Goal: Communication & Community: Participate in discussion

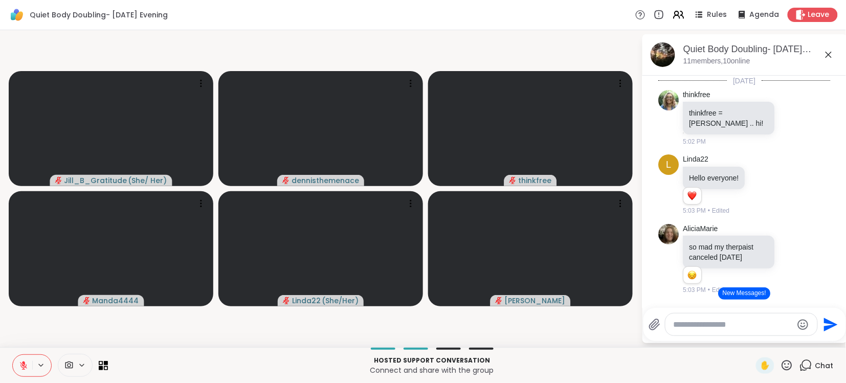
scroll to position [807, 0]
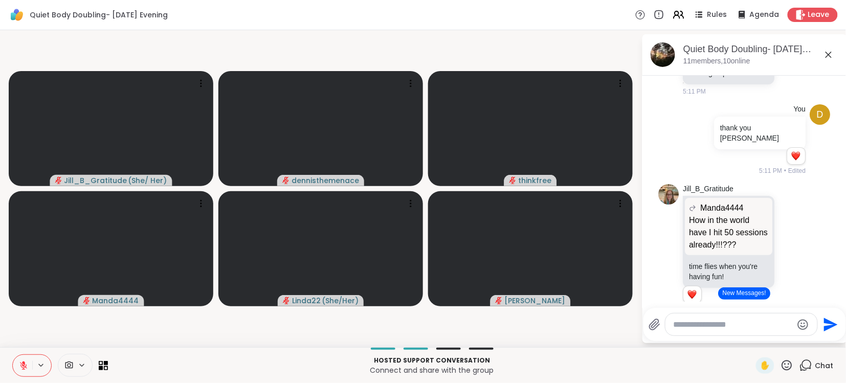
click at [745, 296] on button "New Messages!" at bounding box center [744, 293] width 52 height 12
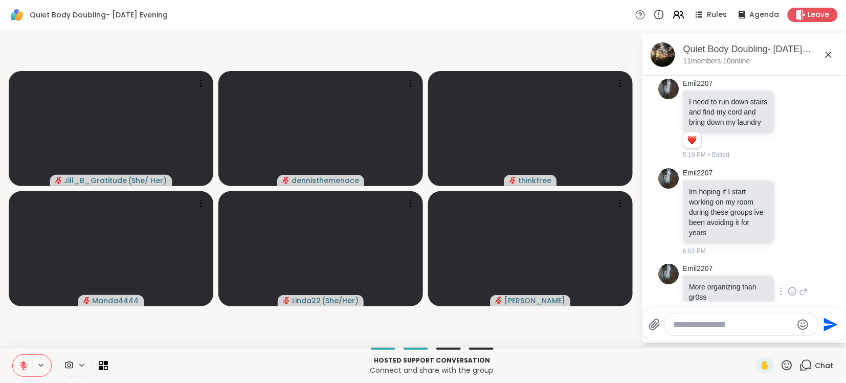
click at [818, 263] on div "Emil2207 More organizing than gr0ss 6:04 PM" at bounding box center [744, 292] width 172 height 65
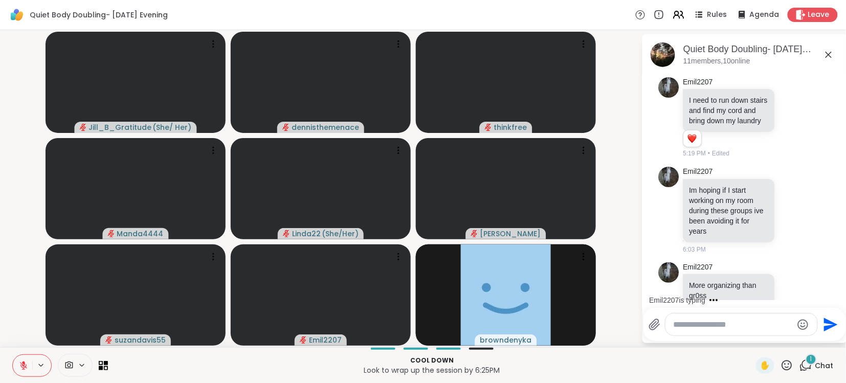
scroll to position [1436, 0]
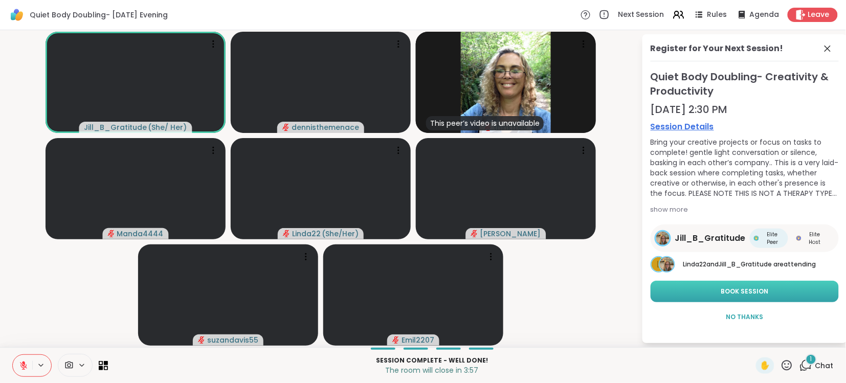
click at [747, 287] on span "Book Session" at bounding box center [745, 291] width 48 height 9
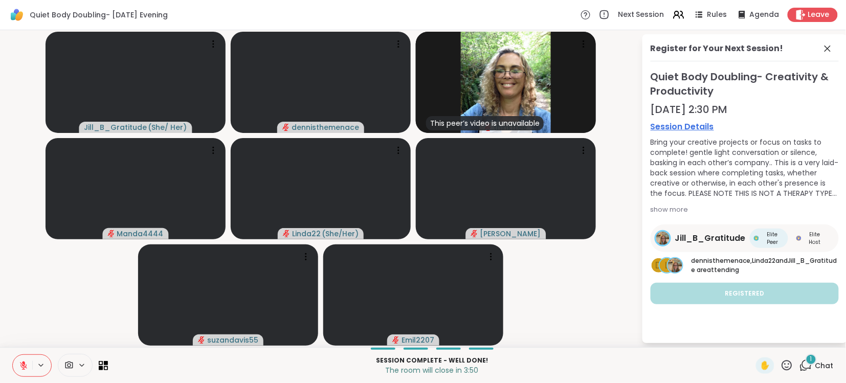
click at [21, 361] on icon at bounding box center [23, 365] width 9 height 9
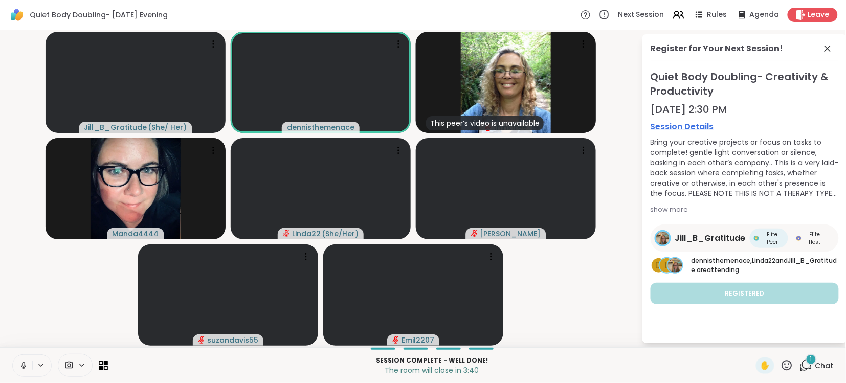
click at [21, 361] on icon at bounding box center [23, 365] width 9 height 9
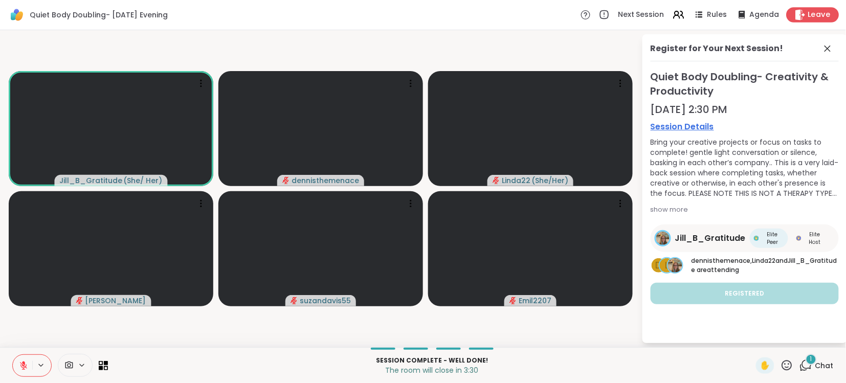
click at [813, 12] on span "Leave" at bounding box center [819, 15] width 22 height 11
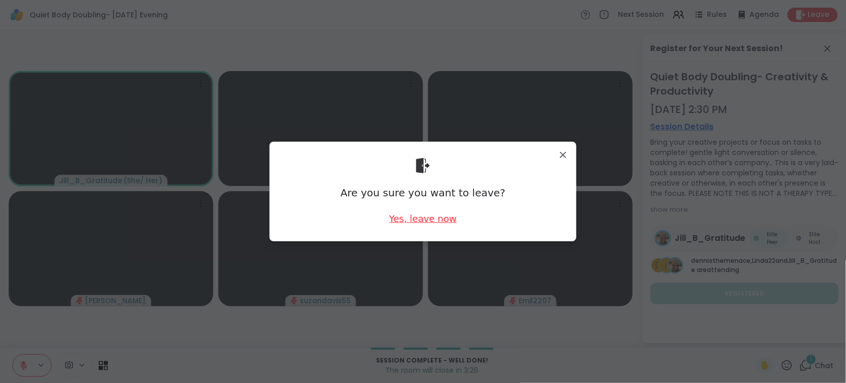
click at [429, 220] on div "Yes, leave now" at bounding box center [422, 218] width 67 height 13
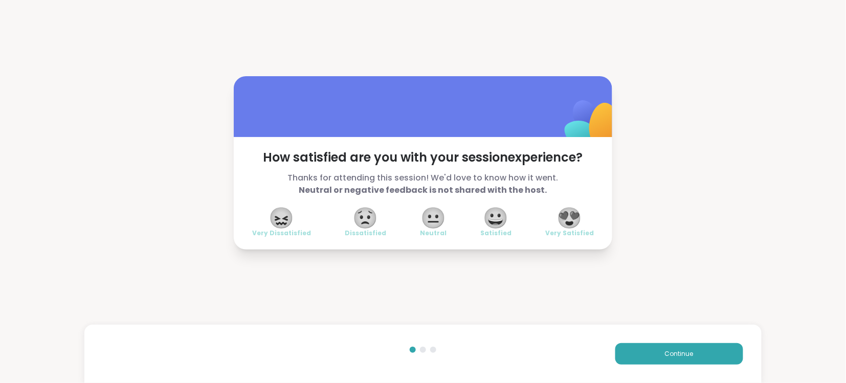
click at [577, 218] on span "😍" at bounding box center [570, 218] width 26 height 18
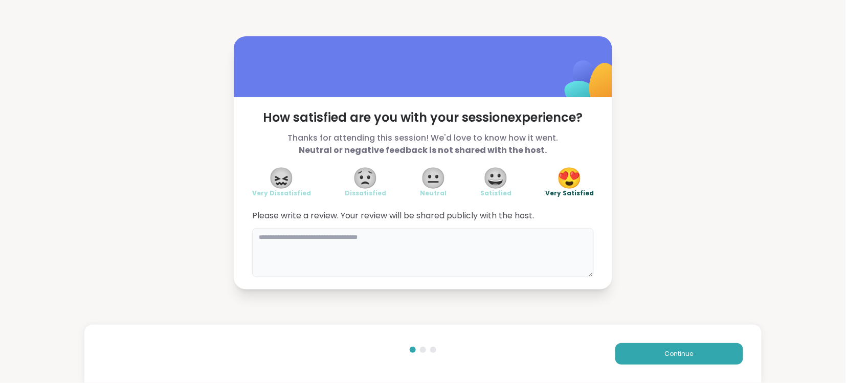
click at [431, 242] on textarea at bounding box center [422, 252] width 341 height 49
click at [448, 273] on textarea "**********" at bounding box center [422, 252] width 341 height 49
click at [527, 276] on textarea "**********" at bounding box center [422, 252] width 341 height 49
click at [481, 253] on textarea "**********" at bounding box center [422, 252] width 341 height 49
type textarea "**********"
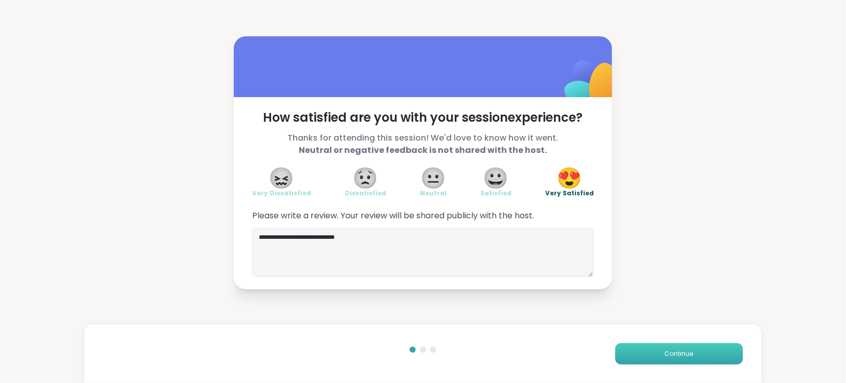
click at [679, 352] on span "Continue" at bounding box center [679, 353] width 29 height 9
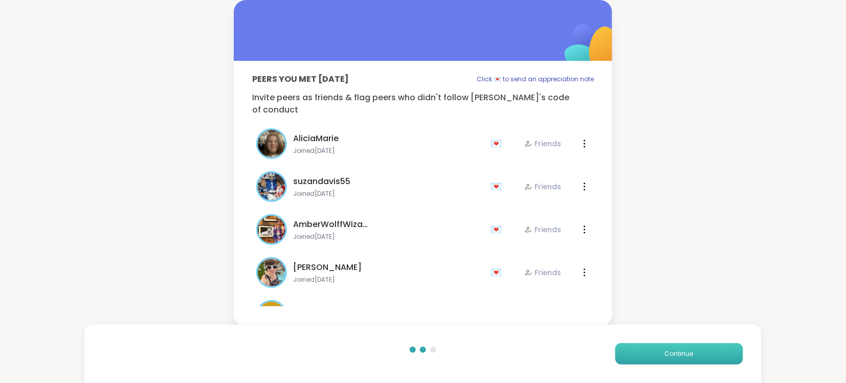
click at [679, 352] on span "Continue" at bounding box center [679, 353] width 29 height 9
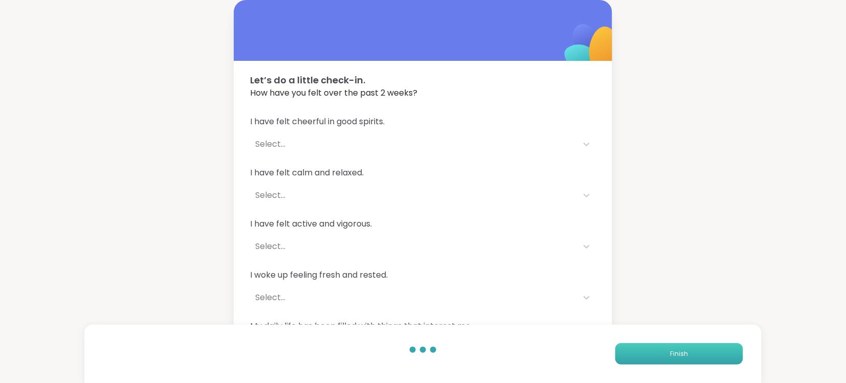
click at [679, 352] on span "Finish" at bounding box center [679, 353] width 18 height 9
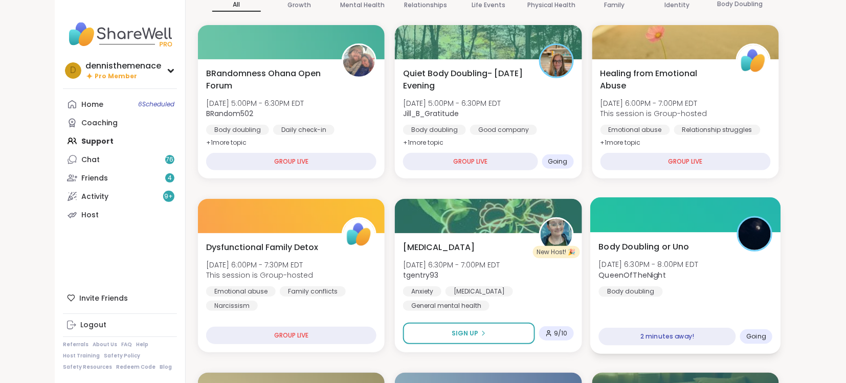
scroll to position [109, 0]
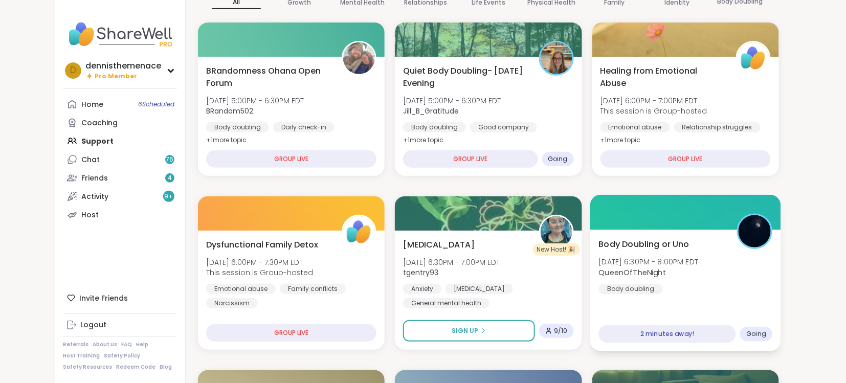
click at [677, 273] on span "QueenOfTheNight" at bounding box center [648, 272] width 100 height 10
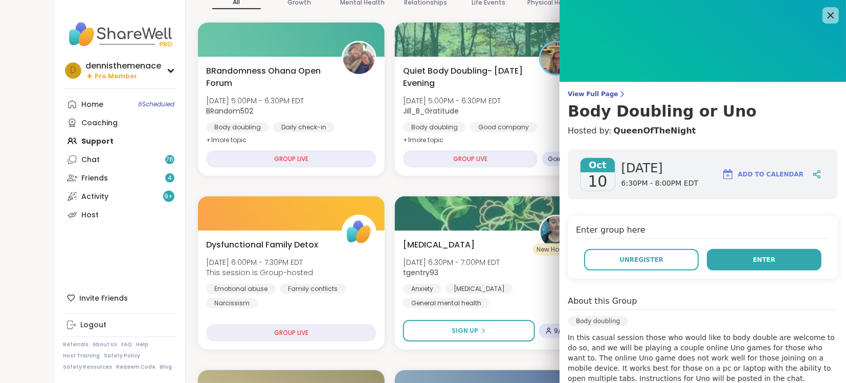
click at [765, 256] on span "Enter" at bounding box center [763, 259] width 22 height 9
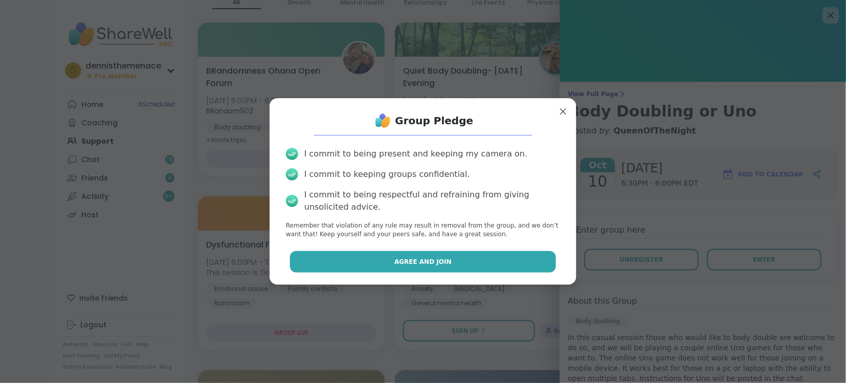
click at [422, 259] on span "Agree and Join" at bounding box center [422, 261] width 57 height 9
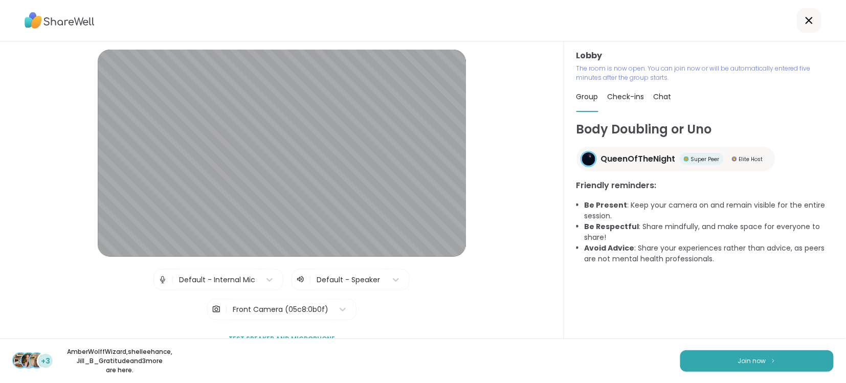
click at [510, 379] on div "+3 AmberWolffWizard , shelleehance , Jill_B_Gratitude and 3 more are here. Join…" at bounding box center [423, 360] width 846 height 44
click at [753, 361] on span "Join now" at bounding box center [752, 360] width 28 height 9
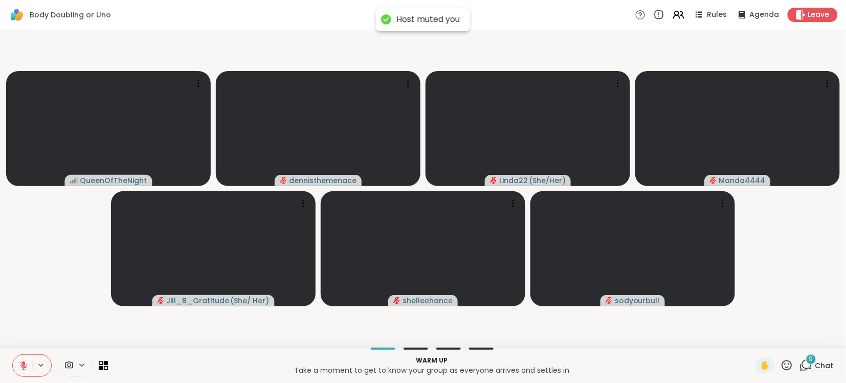
click at [25, 366] on icon at bounding box center [23, 365] width 7 height 7
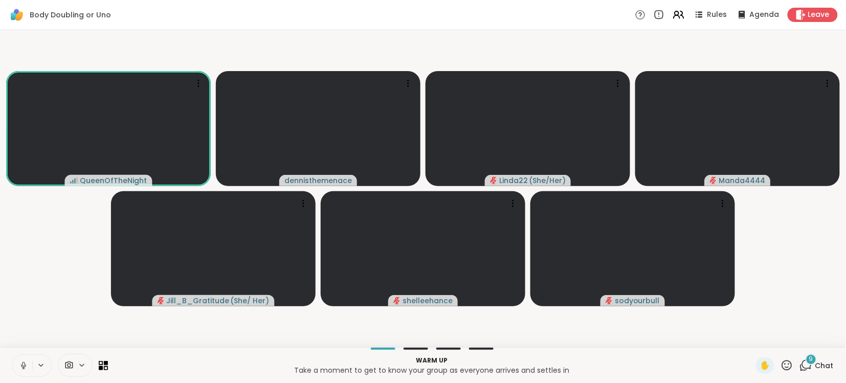
click at [25, 366] on icon at bounding box center [23, 365] width 9 height 9
click at [25, 366] on icon at bounding box center [23, 365] width 7 height 7
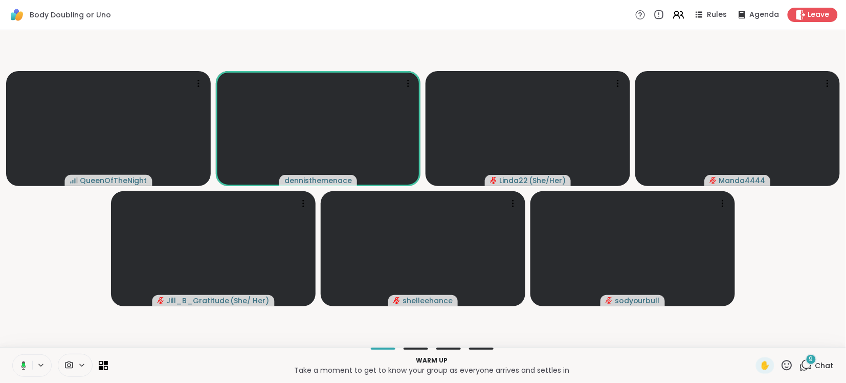
click at [25, 366] on icon at bounding box center [21, 365] width 9 height 9
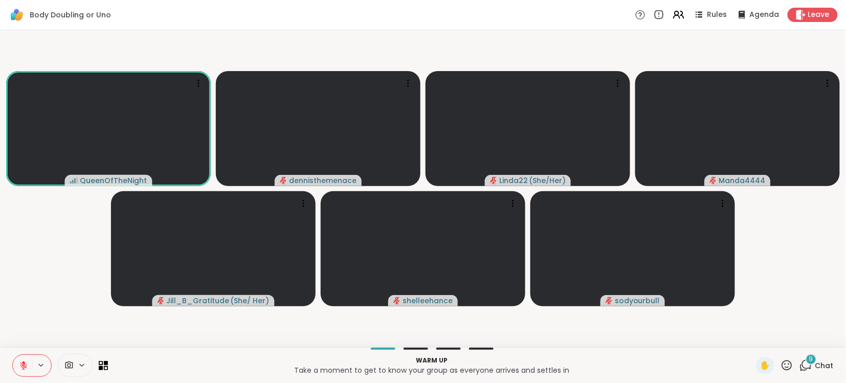
click at [824, 364] on span "Chat" at bounding box center [824, 365] width 18 height 10
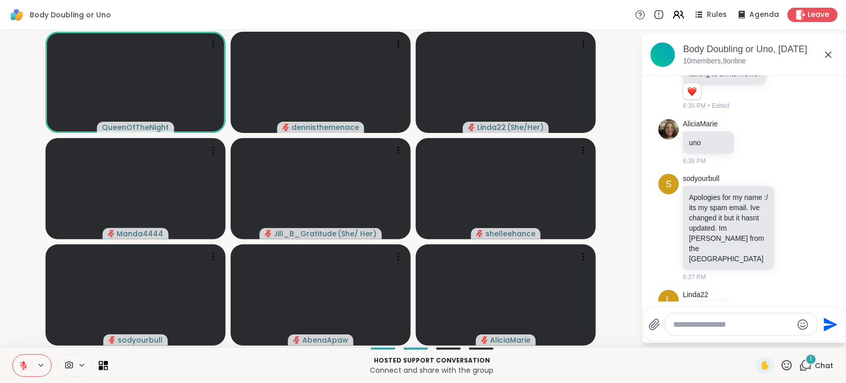
scroll to position [1249, 0]
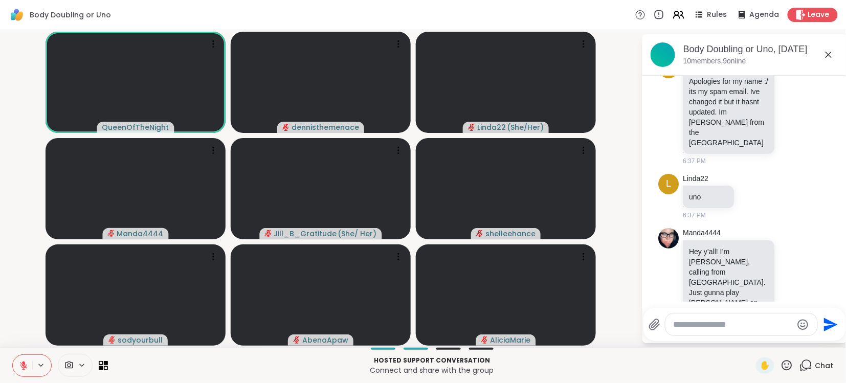
click at [757, 324] on textarea "Type your message" at bounding box center [732, 324] width 119 height 10
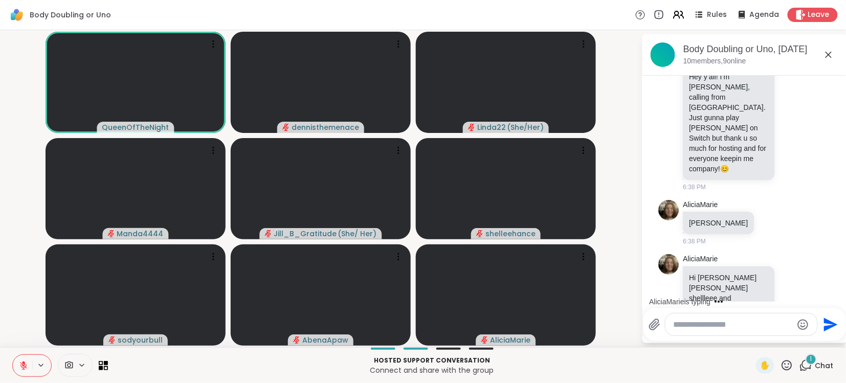
scroll to position [1478, 0]
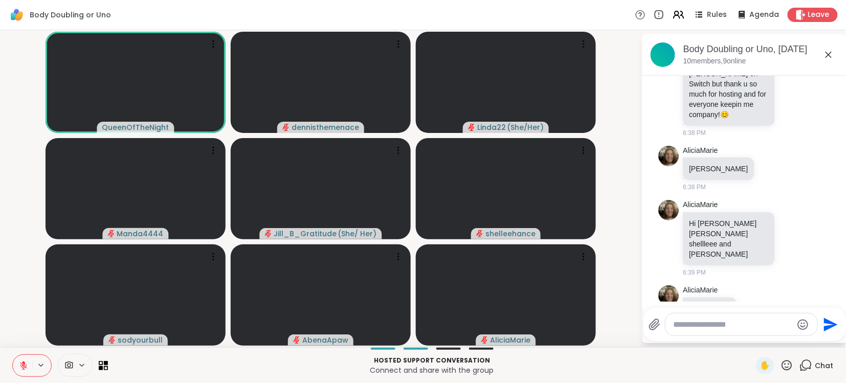
click at [632, 262] on video-player-container "QueenOfTheNight dennisthemenace Linda22 ( She/Her ) Manda4444 Jill_B_Gratitude …" at bounding box center [320, 188] width 629 height 309
click at [632, 284] on video-player-container "QueenOfTheNight dennisthemenace Linda22 ( She/Her ) Manda4444 Jill_B_Gratitude …" at bounding box center [320, 188] width 629 height 309
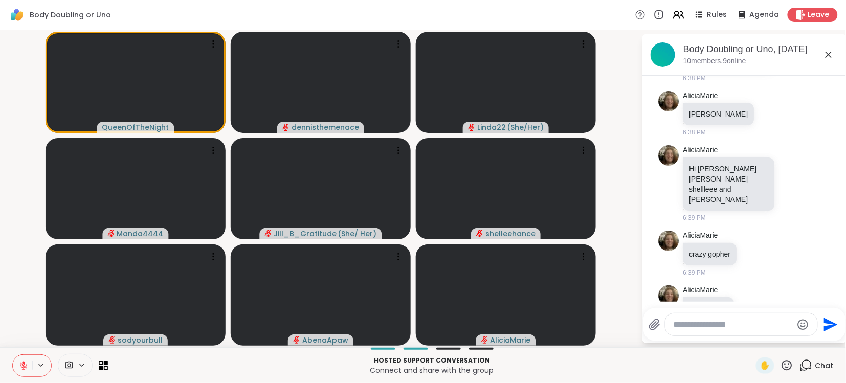
scroll to position [1635, 0]
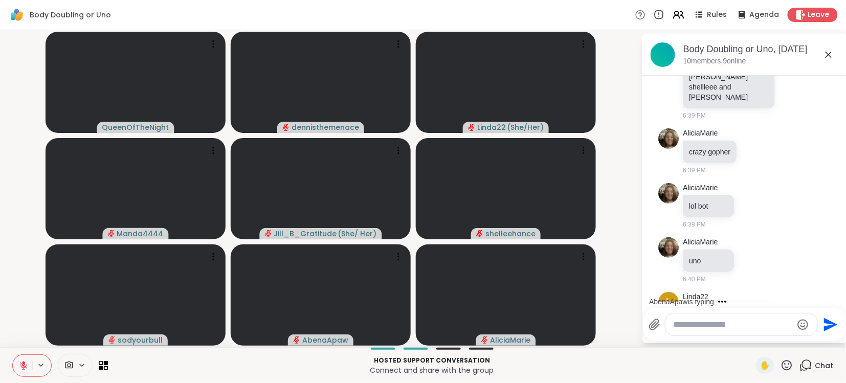
click at [820, 293] on div "AbenaApaw is typing" at bounding box center [746, 301] width 200 height 16
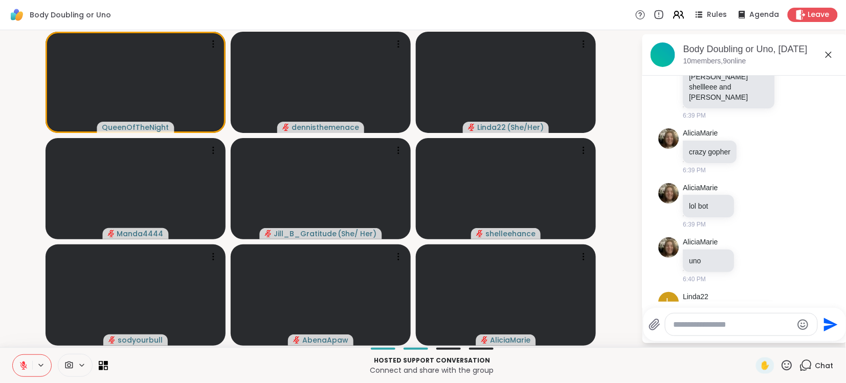
click at [774, 326] on textarea "Type your message" at bounding box center [732, 324] width 119 height 10
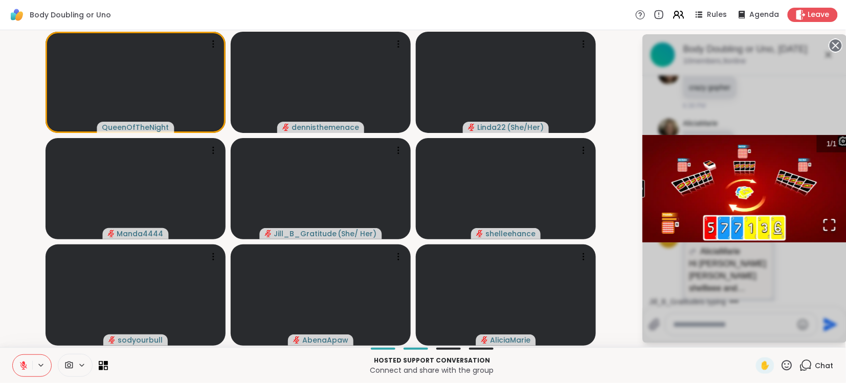
click at [828, 364] on span "Chat" at bounding box center [824, 365] width 18 height 10
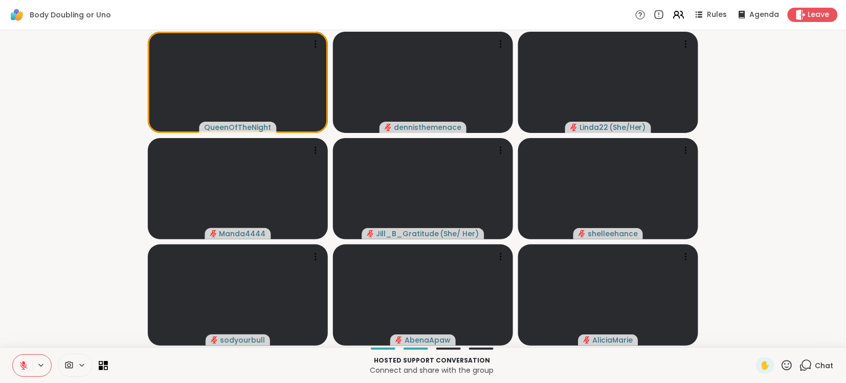
click at [828, 363] on span "Chat" at bounding box center [824, 365] width 18 height 10
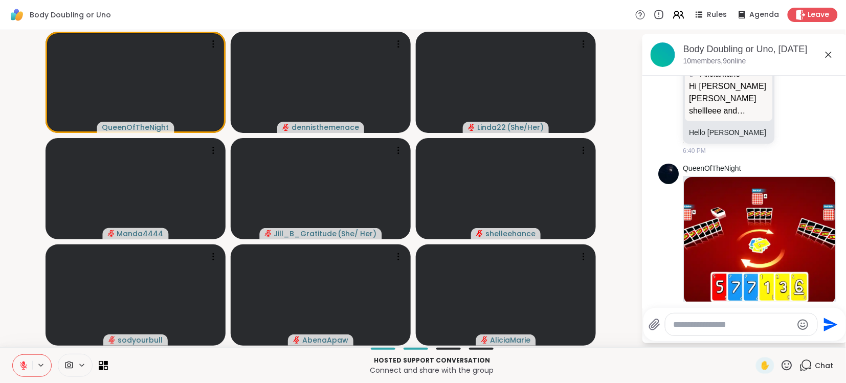
scroll to position [1973, 0]
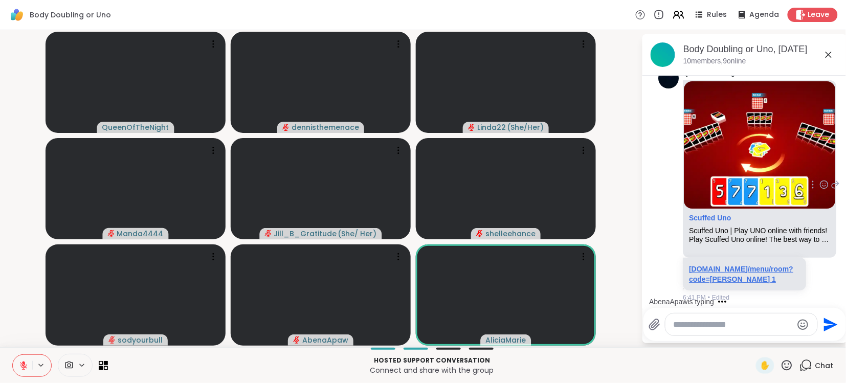
click at [736, 265] on link "scuffeduno.online/menu/room?code=Andrea 1" at bounding box center [741, 274] width 104 height 18
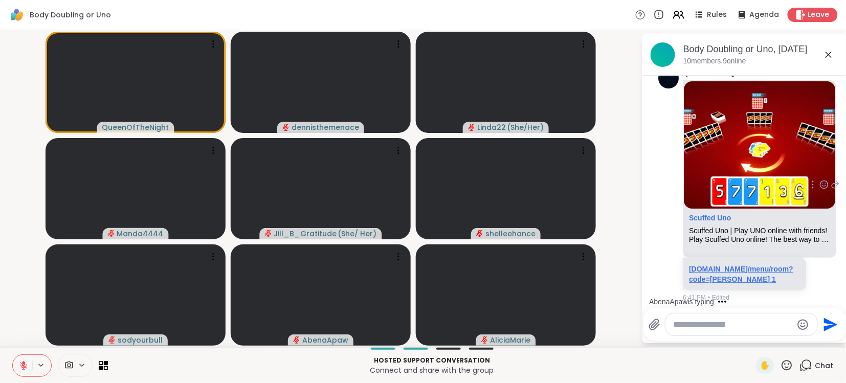
scroll to position [1987, 0]
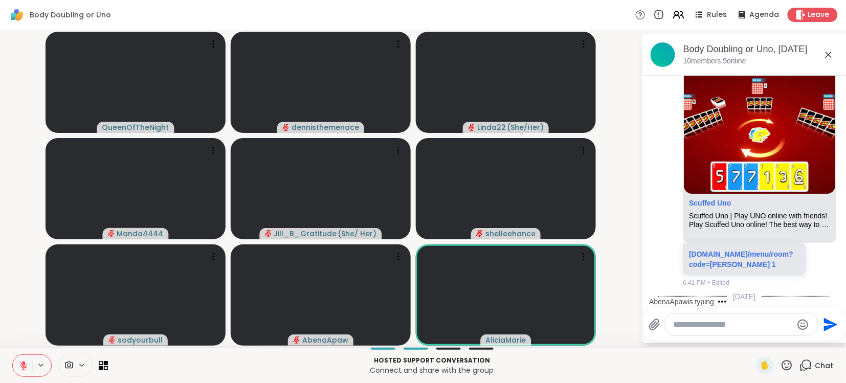
click at [27, 364] on icon at bounding box center [23, 365] width 9 height 9
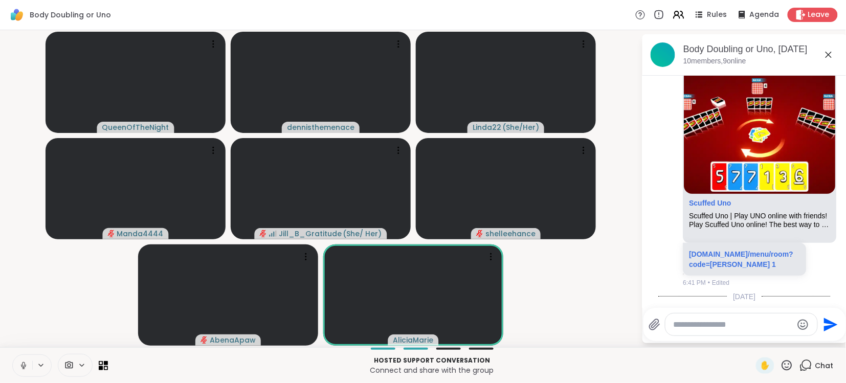
scroll to position [2087, 0]
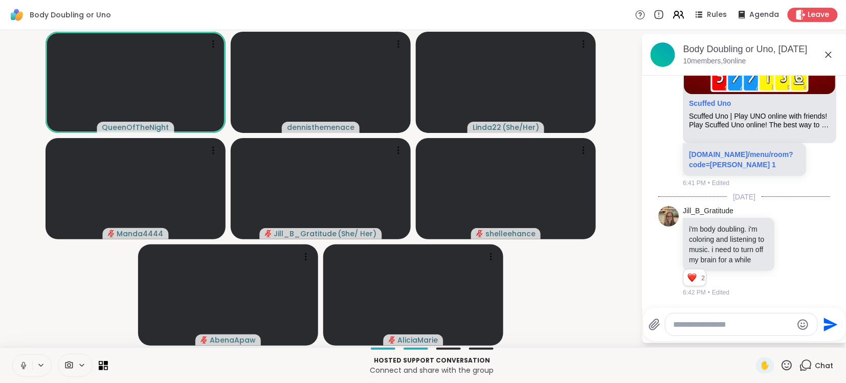
click at [757, 326] on textarea "Type your message" at bounding box center [732, 324] width 119 height 10
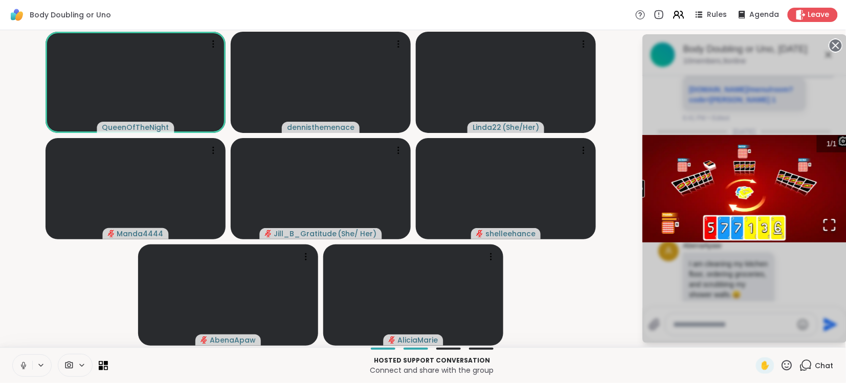
click at [744, 376] on div "Hosted support conversation Connect and share with the group" at bounding box center [431, 365] width 635 height 23
click at [825, 360] on span "Chat" at bounding box center [824, 365] width 18 height 10
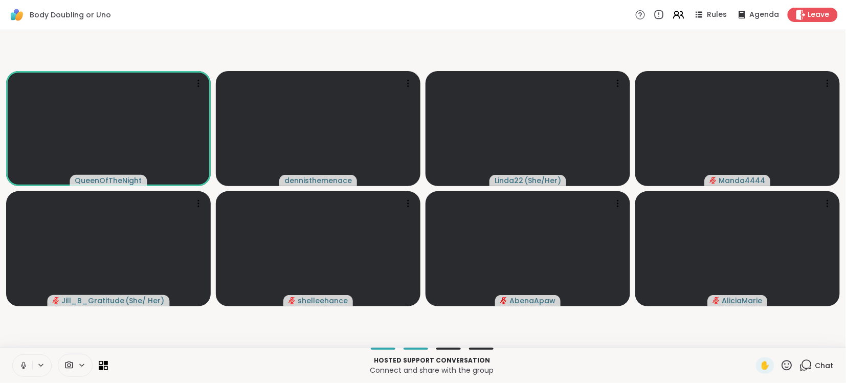
click at [825, 360] on span "Chat" at bounding box center [824, 365] width 18 height 10
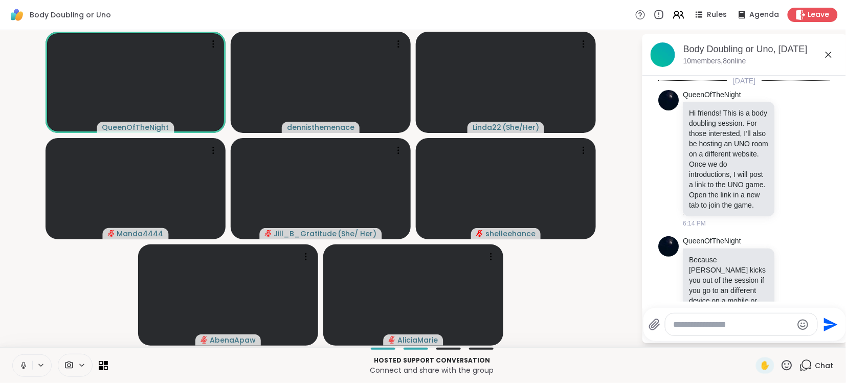
scroll to position [2319, 0]
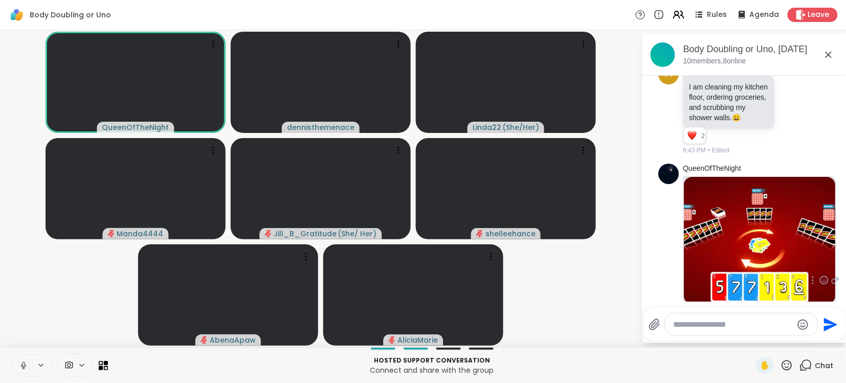
click at [755, 360] on link "scuffeduno.online/menu/room?code=Andrea 2" at bounding box center [741, 369] width 104 height 18
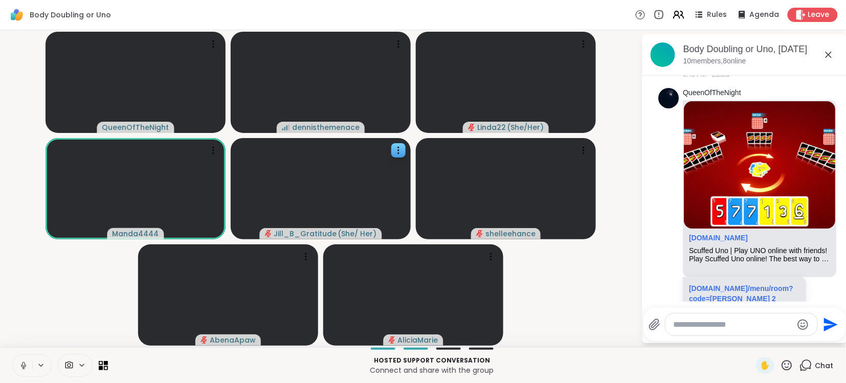
click at [25, 358] on button at bounding box center [22, 365] width 19 height 21
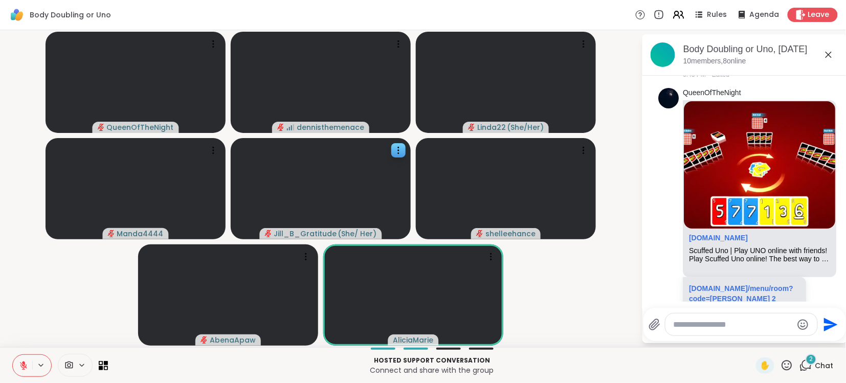
scroll to position [2520, 0]
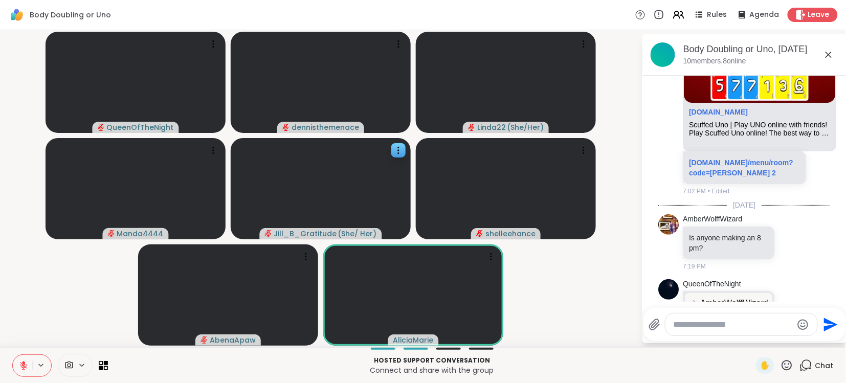
click at [759, 326] on textarea "Type your message" at bounding box center [732, 324] width 119 height 10
click at [786, 322] on textarea "Type your message" at bounding box center [732, 324] width 119 height 10
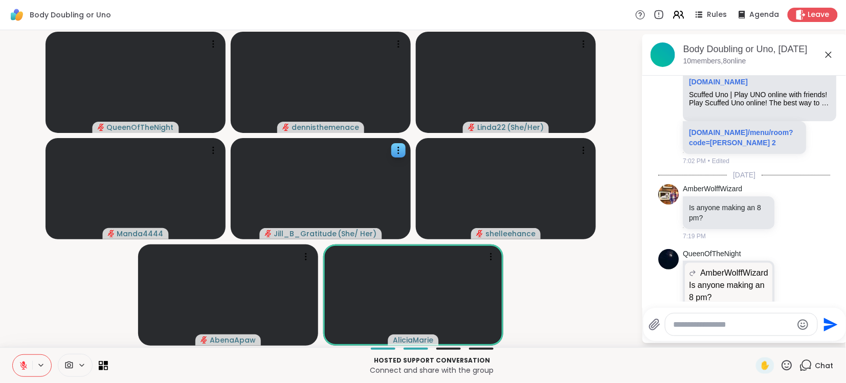
scroll to position [2, 0]
click at [739, 323] on textarea "Type your message" at bounding box center [732, 324] width 119 height 10
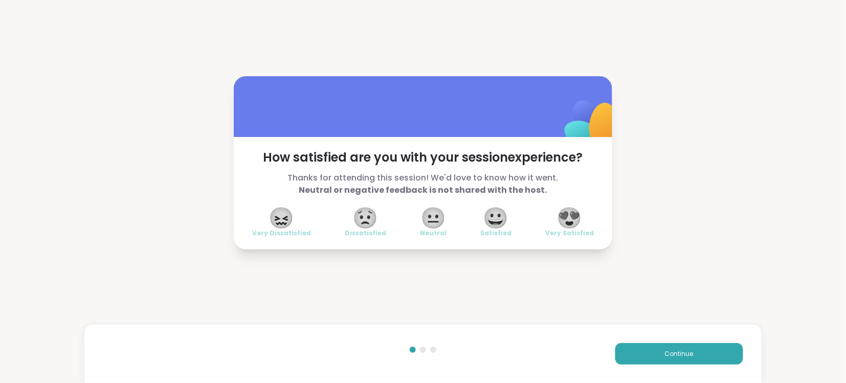
click at [569, 219] on span "😍" at bounding box center [570, 218] width 26 height 18
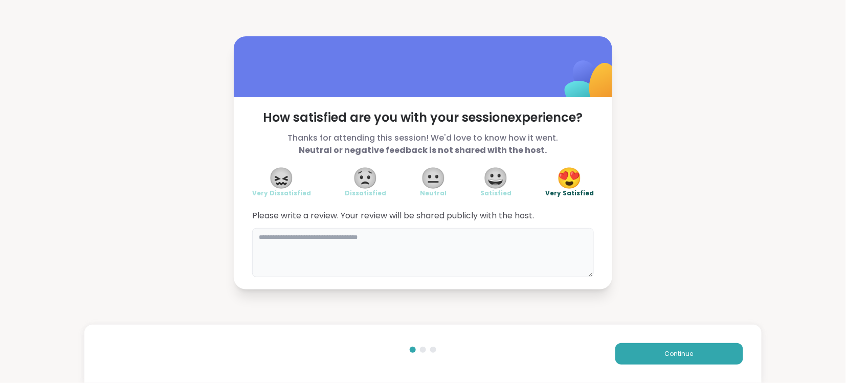
click at [406, 239] on textarea at bounding box center [422, 252] width 341 height 49
type textarea "**********"
click at [678, 355] on span "Continue" at bounding box center [679, 353] width 29 height 9
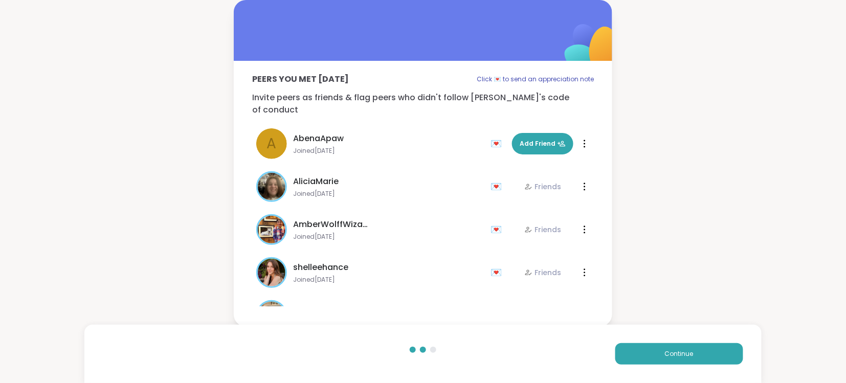
click at [470, 300] on div "Jill_B_Gratitude She/ Her Joined Mar 2025 💌 Friends" at bounding box center [370, 315] width 228 height 31
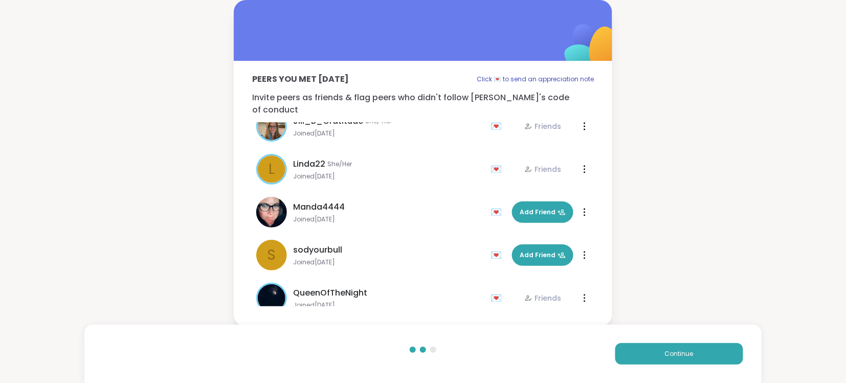
scroll to position [202, 0]
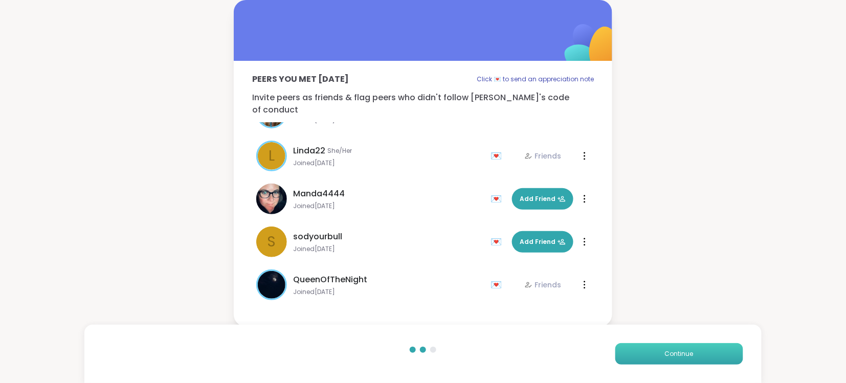
click at [677, 354] on span "Continue" at bounding box center [679, 353] width 29 height 9
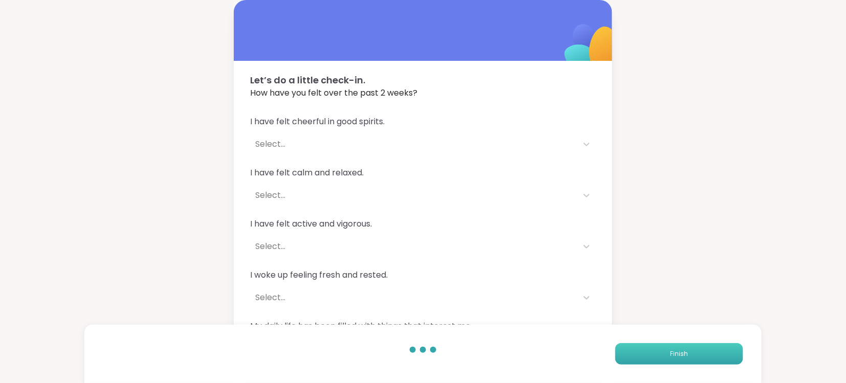
click at [677, 354] on span "Finish" at bounding box center [679, 353] width 18 height 9
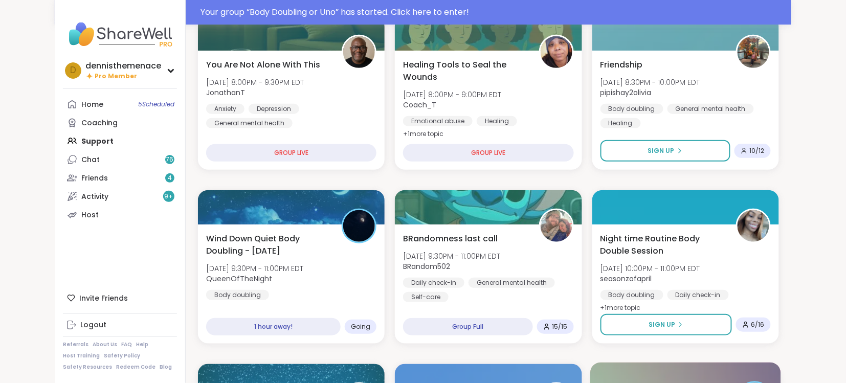
scroll to position [136, 0]
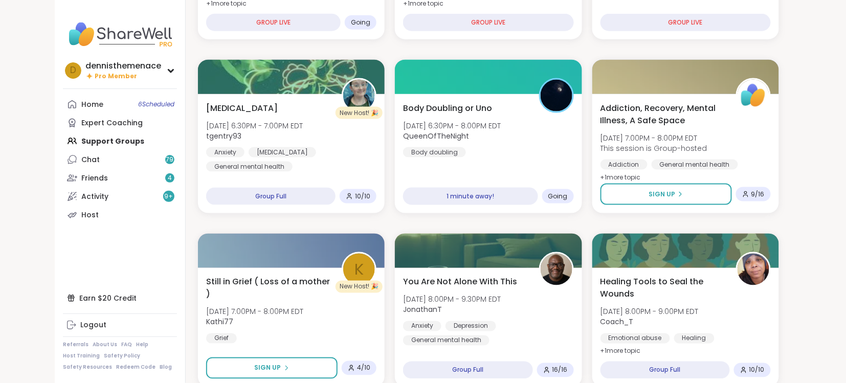
scroll to position [381, 0]
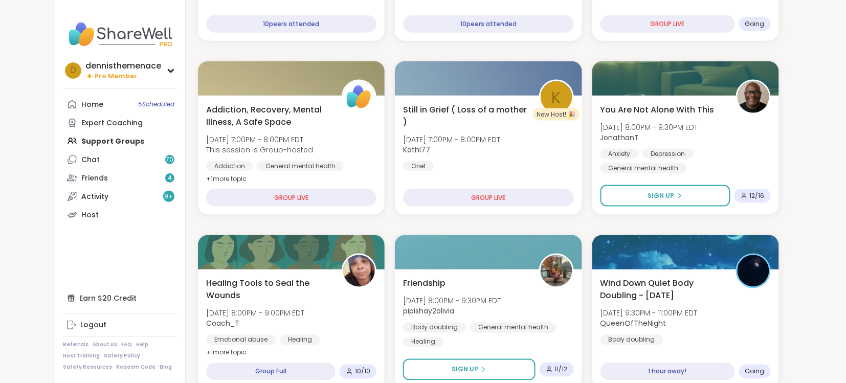
scroll to position [381, 0]
